Goal: Information Seeking & Learning: Learn about a topic

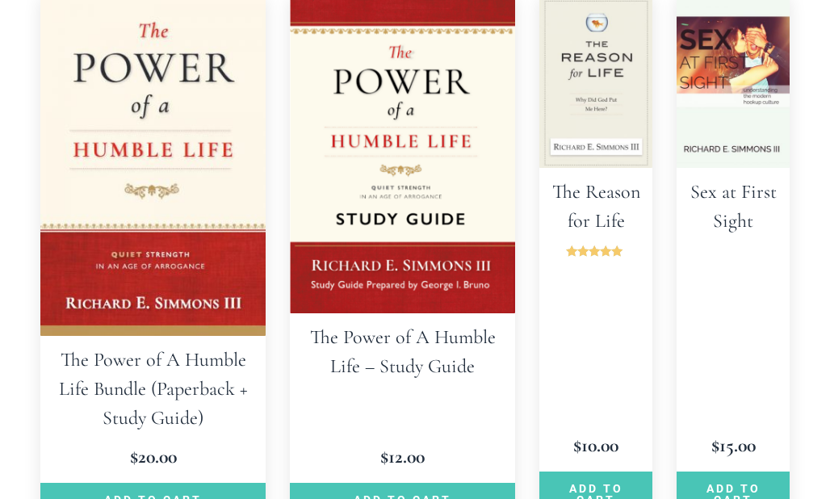
scroll to position [2124, 0]
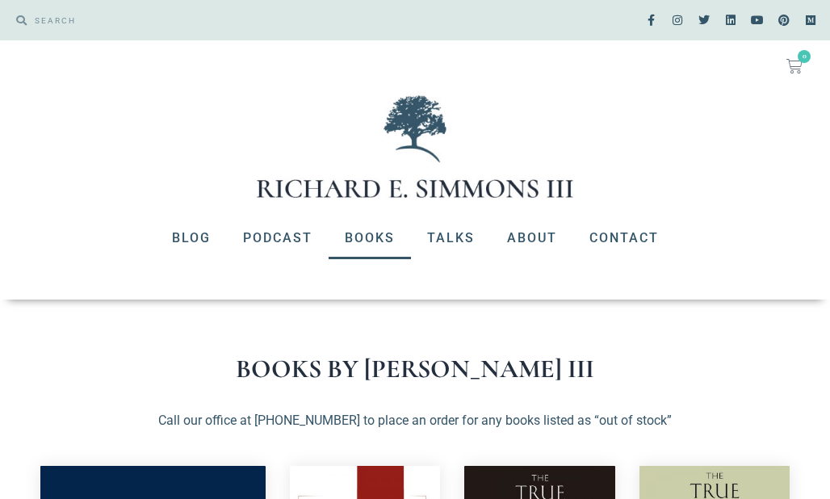
click at [373, 235] on link "Books" at bounding box center [370, 238] width 82 height 42
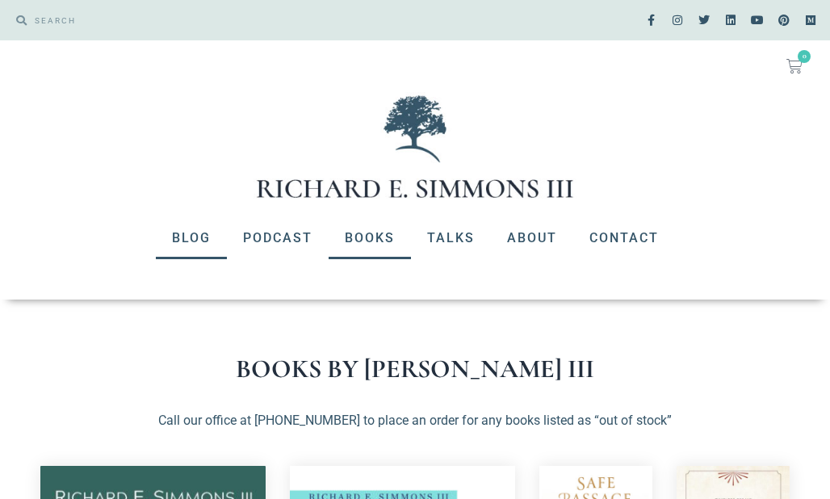
click at [190, 235] on link "Blog" at bounding box center [191, 238] width 71 height 42
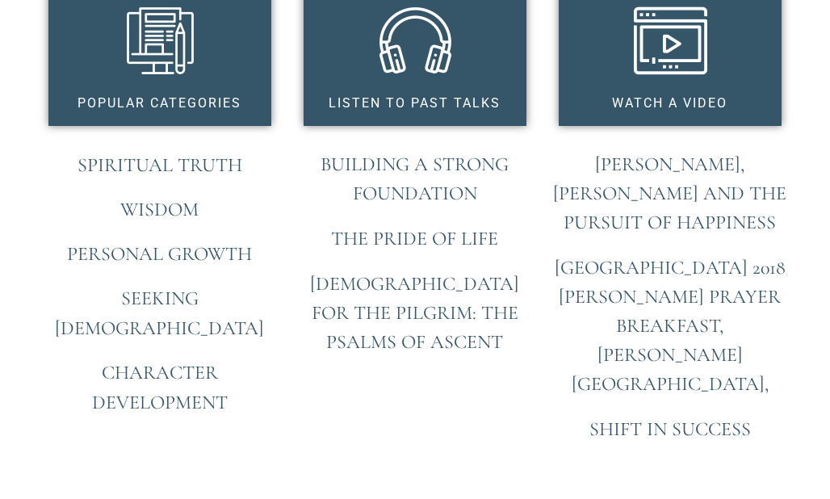
scroll to position [1353, 0]
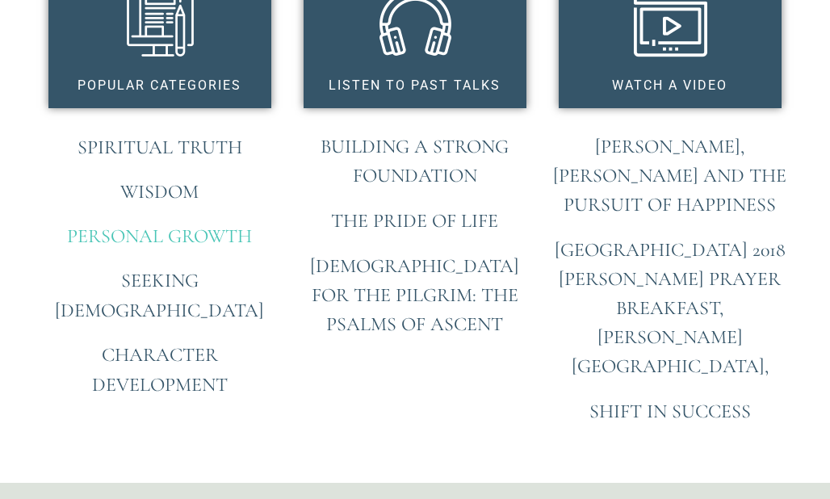
click at [144, 234] on link "Personal Growth" at bounding box center [159, 235] width 185 height 23
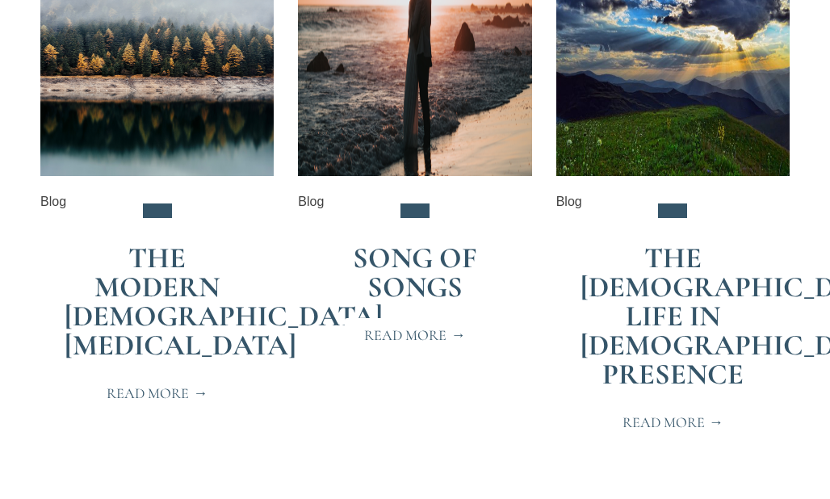
scroll to position [3601, 0]
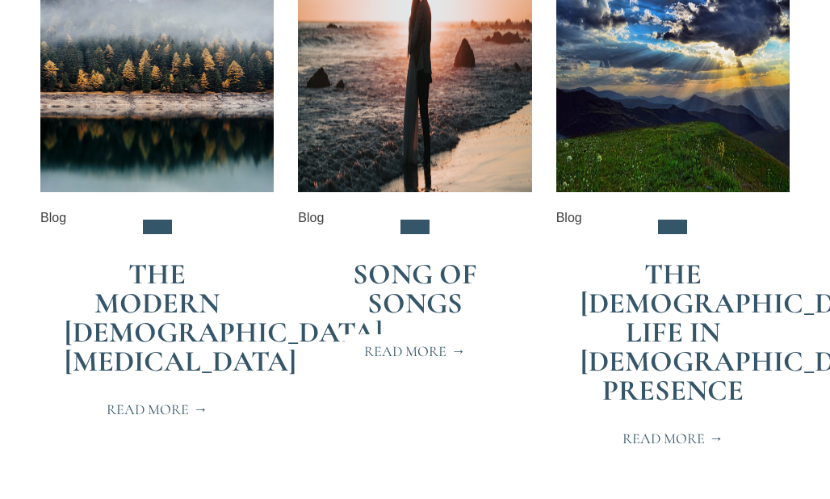
click at [157, 303] on link "The Modern Male Identity Crisis" at bounding box center [224, 318] width 318 height 122
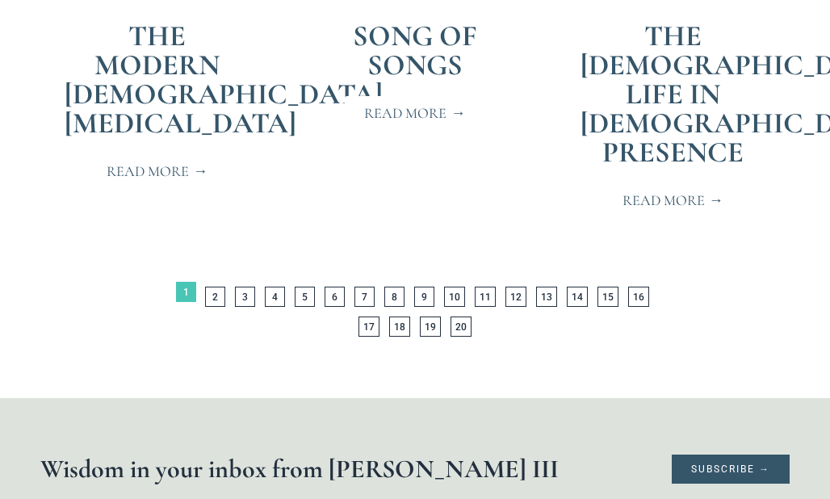
scroll to position [3864, 0]
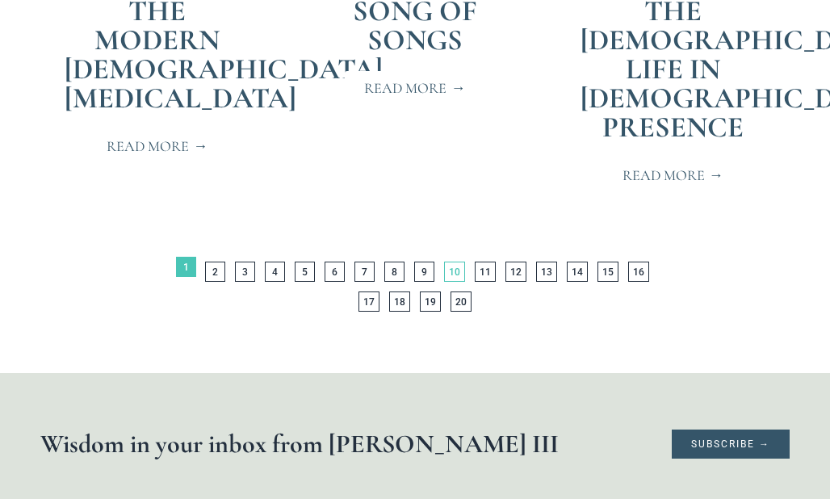
click at [452, 273] on link "Page 10" at bounding box center [454, 272] width 21 height 20
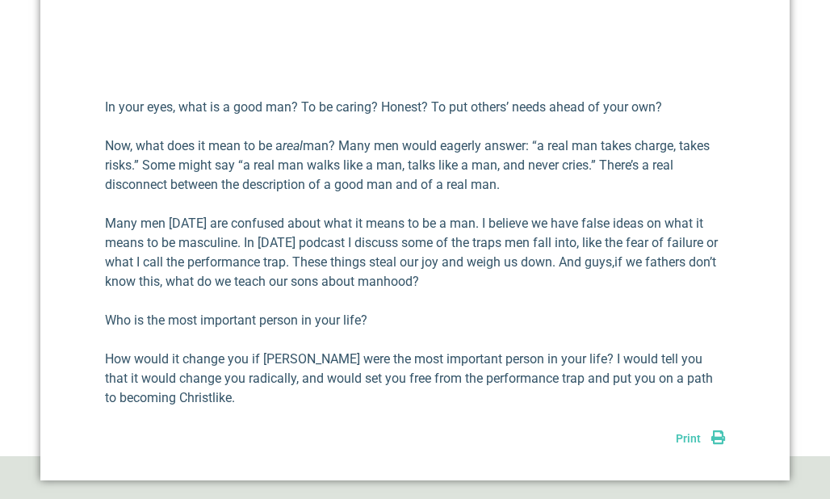
scroll to position [715, 0]
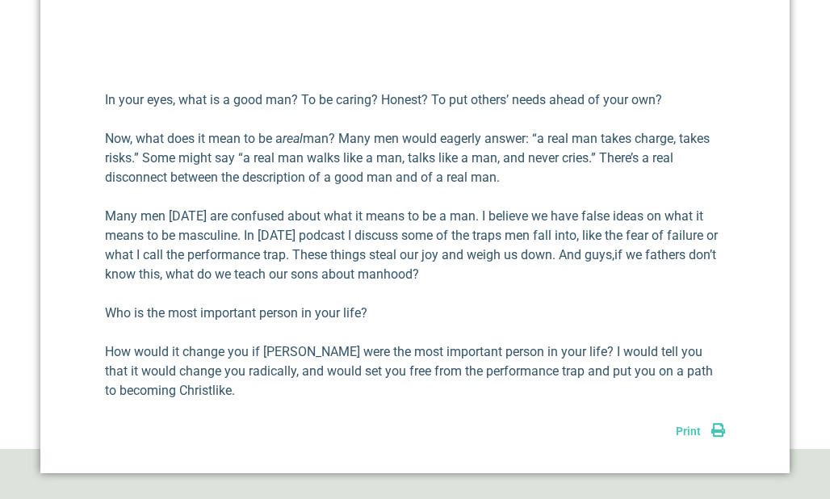
drag, startPoint x: 836, startPoint y: 69, endPoint x: 815, endPoint y: 237, distance: 170.0
click at [815, 237] on html "Search Search Facebook-f Instagram Twitter Linkedin Youtube Pinterest Medium No…" at bounding box center [415, 281] width 830 height 1992
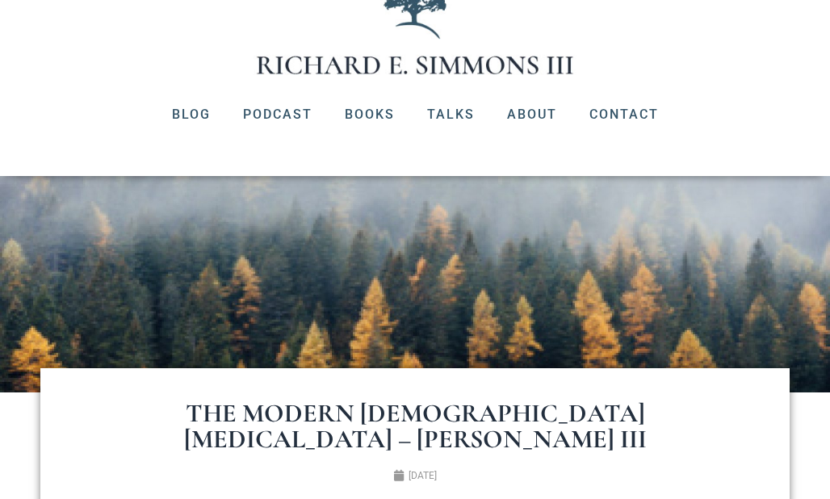
scroll to position [0, 0]
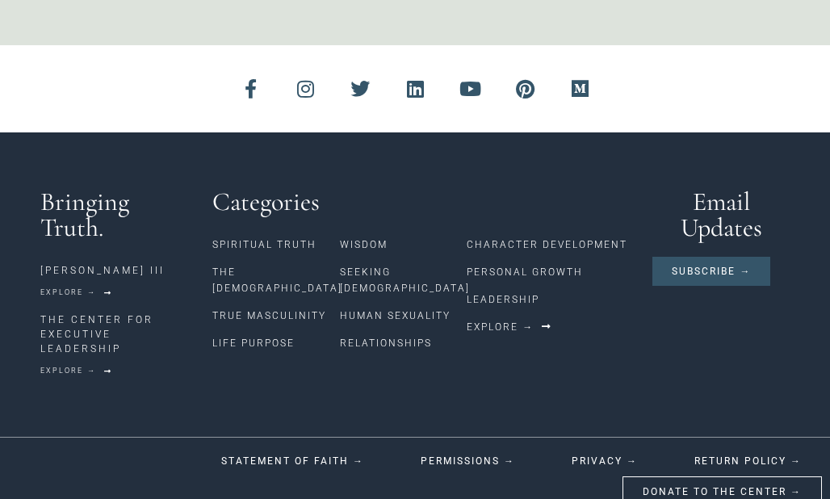
scroll to position [4255, 0]
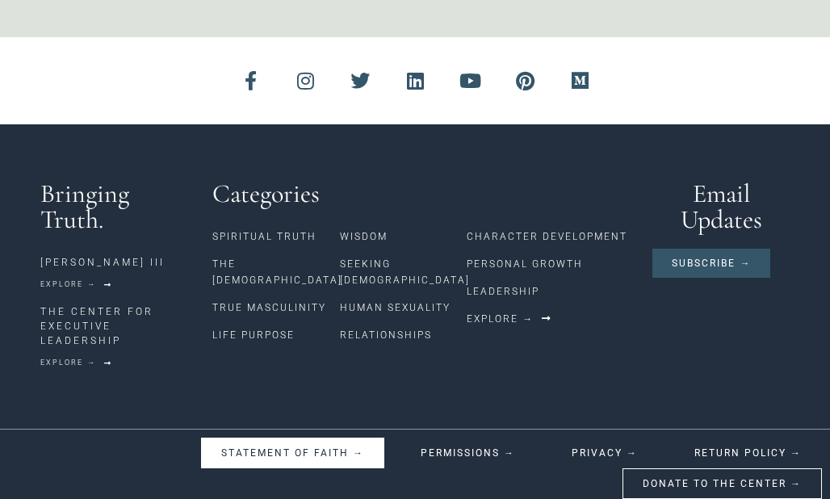
click at [269, 448] on span "STATEMENT OF FAITH" at bounding box center [292, 453] width 143 height 10
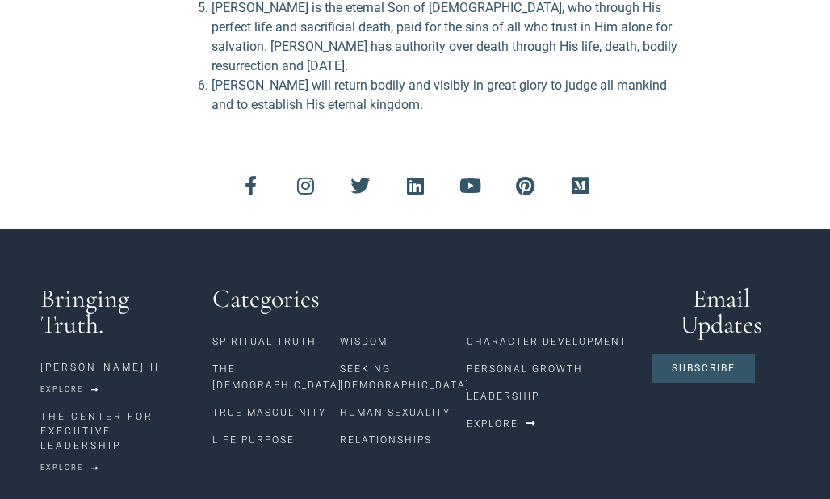
scroll to position [663, 0]
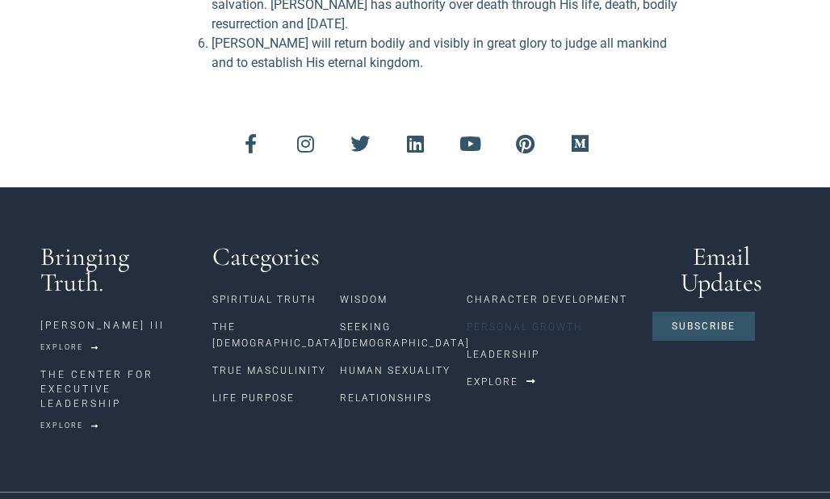
click at [516, 313] on link "Personal Growth" at bounding box center [552, 326] width 170 height 27
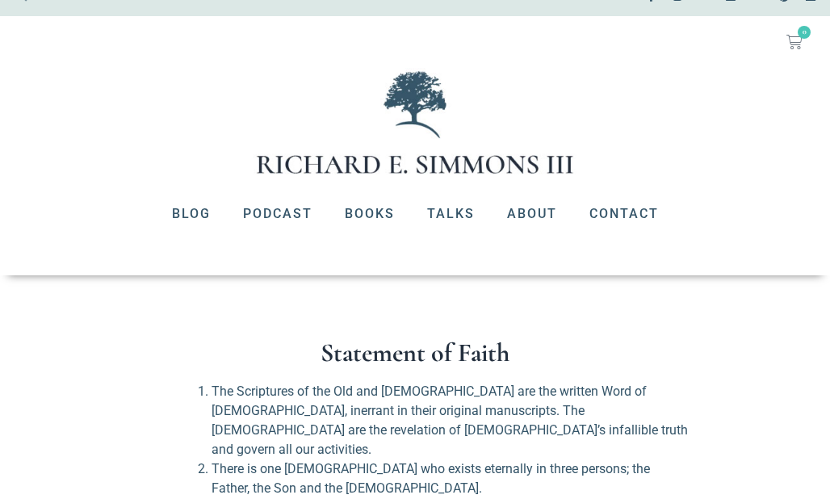
scroll to position [0, 0]
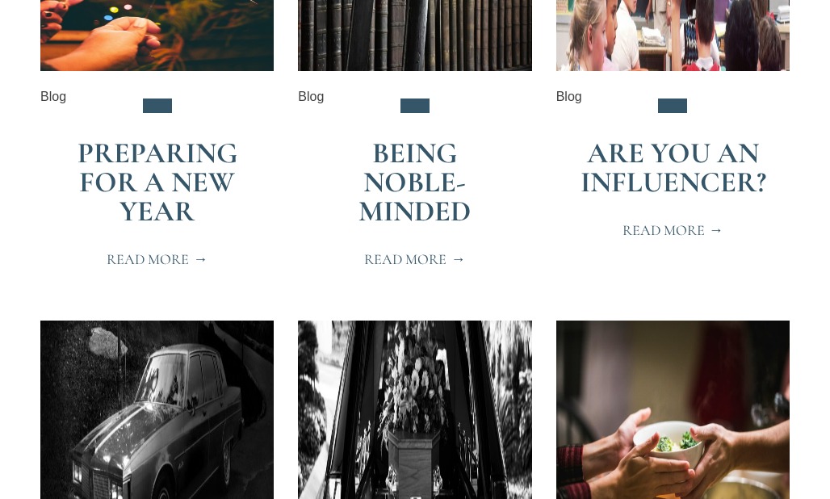
scroll to position [1239, 0]
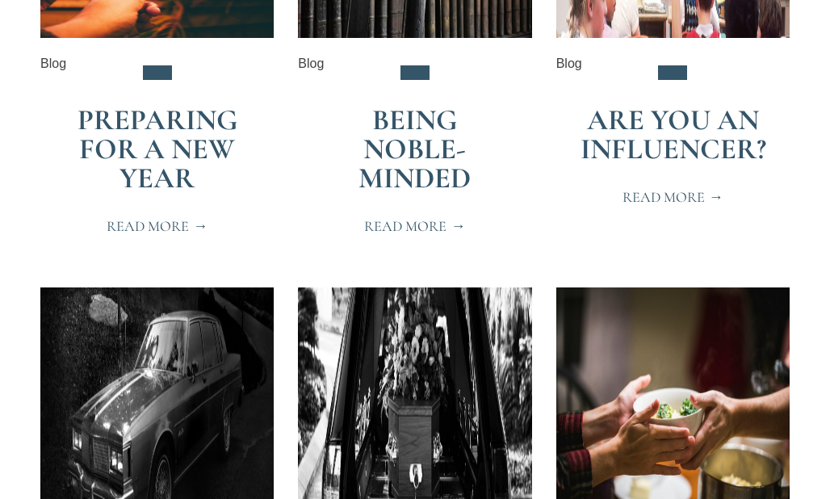
click at [670, 198] on span "Read More" at bounding box center [672, 197] width 101 height 15
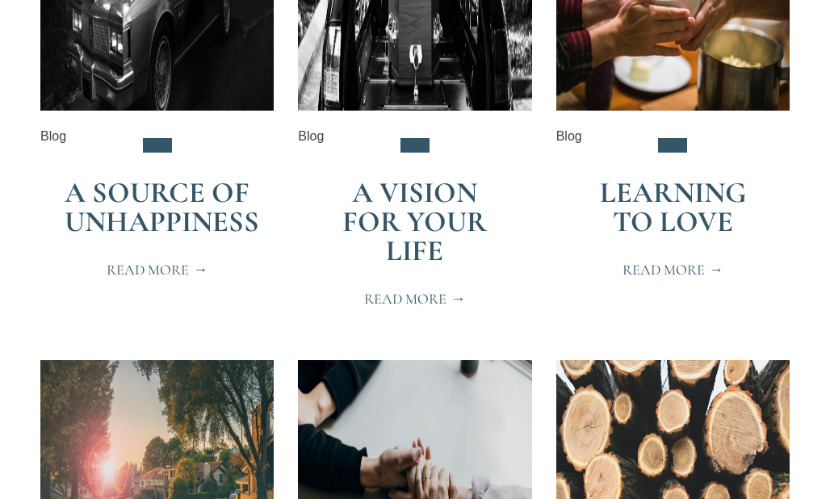
scroll to position [1608, 0]
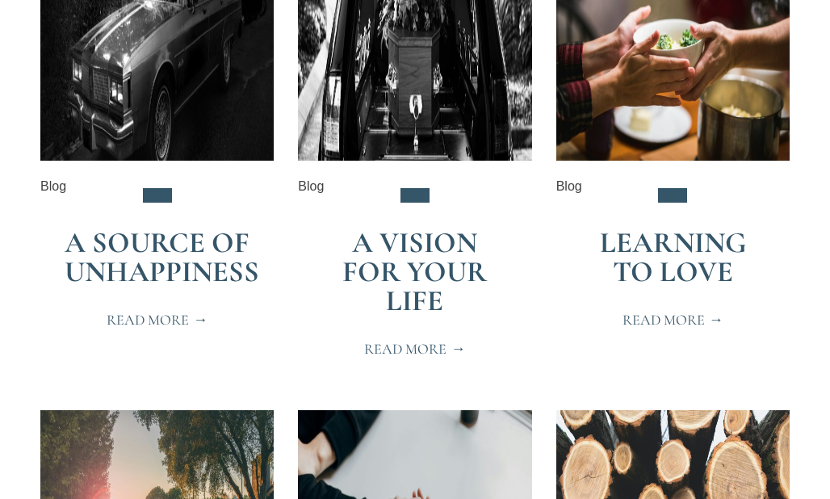
click at [663, 257] on link "Learning to Love" at bounding box center [673, 257] width 146 height 64
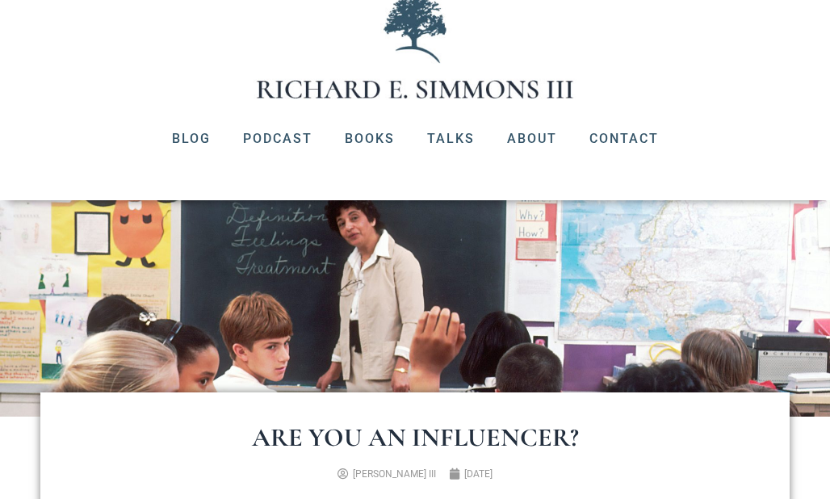
scroll to position [134, 0]
